Goal: Information Seeking & Learning: Learn about a topic

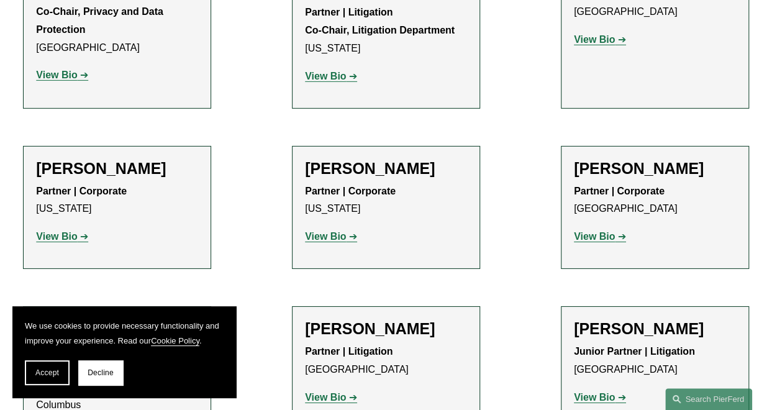
scroll to position [1942, 0]
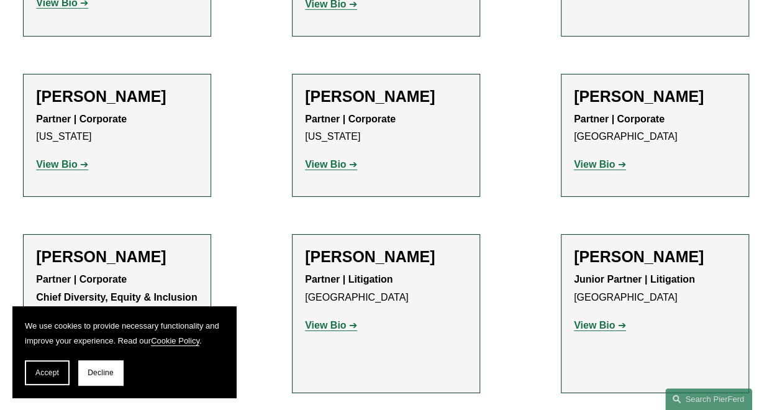
click at [112, 372] on span "Decline" at bounding box center [101, 372] width 26 height 9
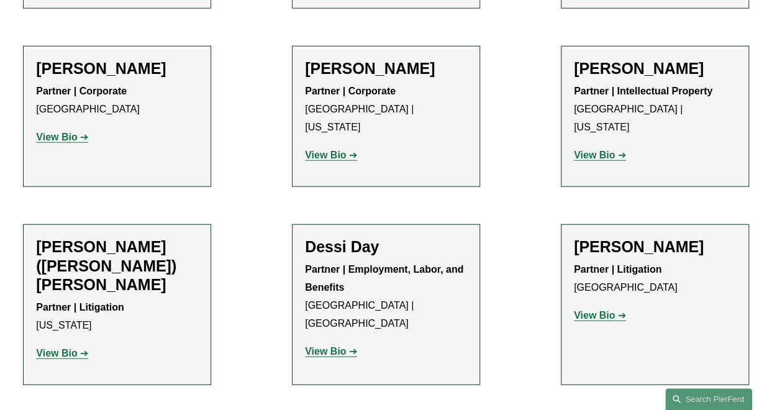
scroll to position [3867, 0]
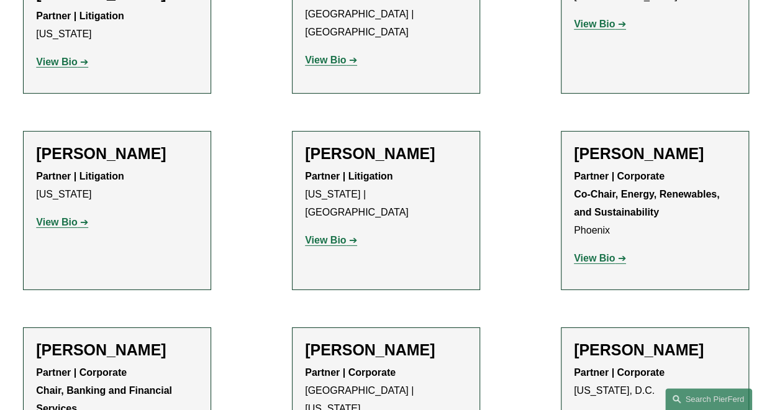
scroll to position [4115, 0]
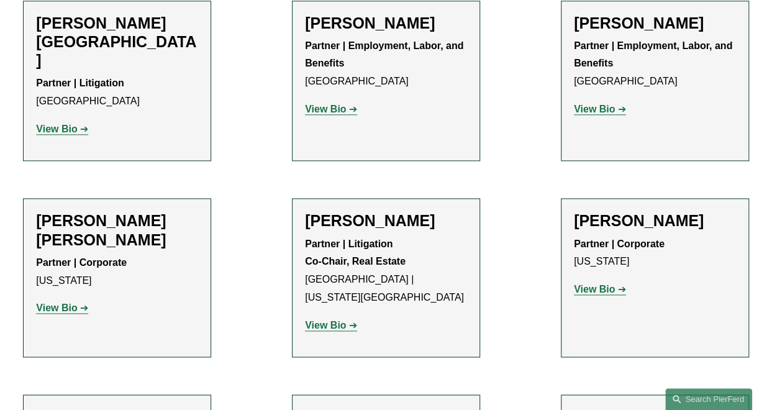
scroll to position [7716, 0]
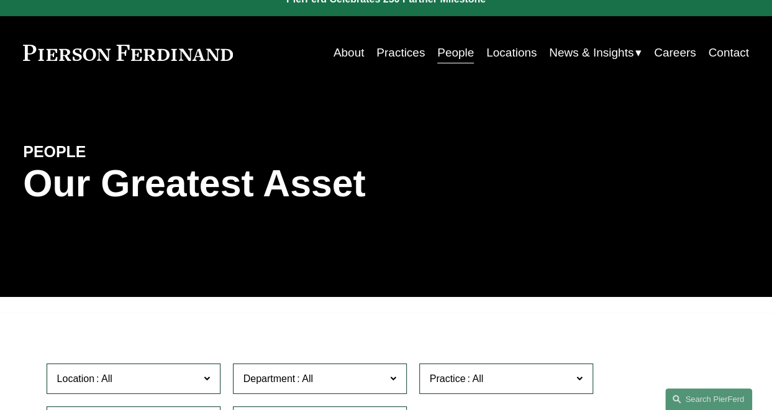
scroll to position [0, 0]
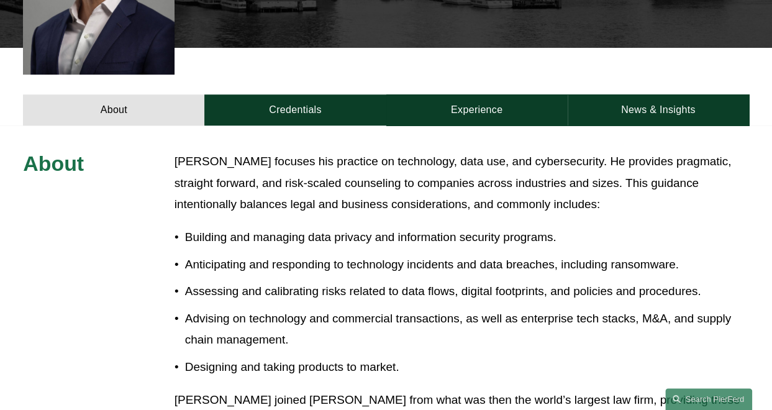
scroll to position [349, 0]
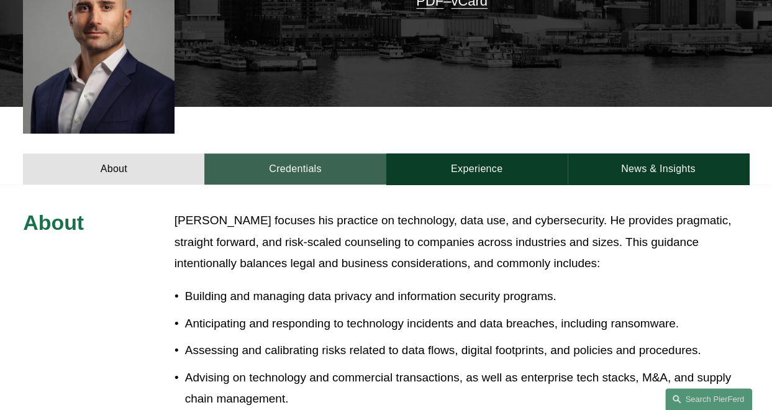
click at [266, 153] on link "Credentials" at bounding box center [294, 168] width 181 height 31
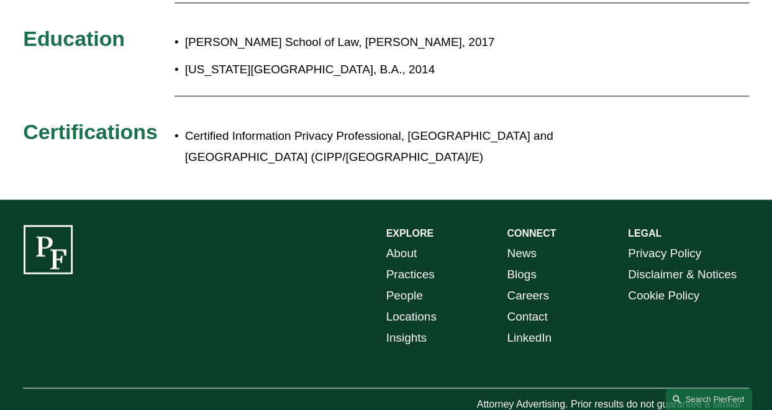
scroll to position [473, 0]
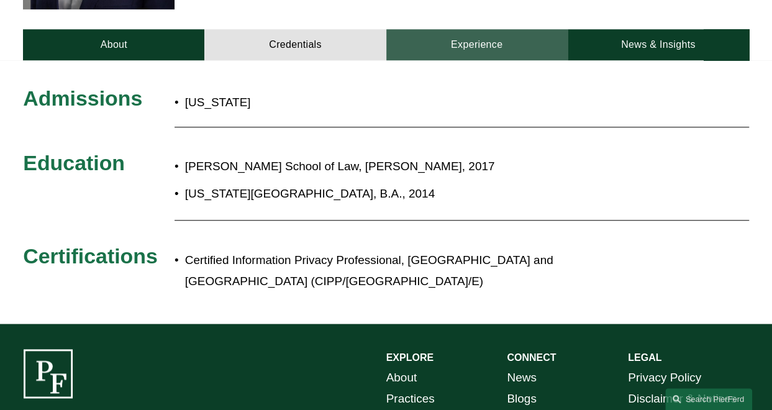
click at [479, 29] on link "Experience" at bounding box center [476, 44] width 181 height 31
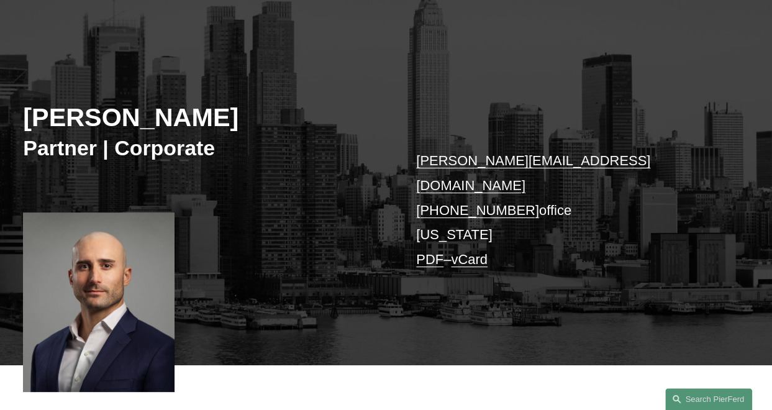
scroll to position [0, 0]
